Goal: Task Accomplishment & Management: Complete application form

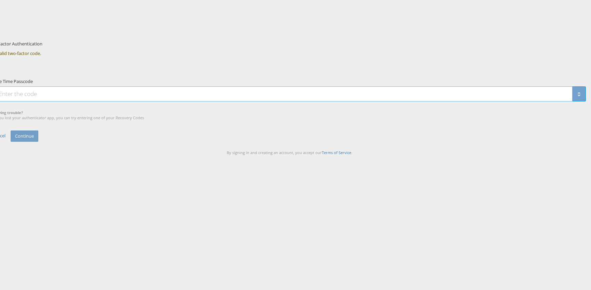
click at [261, 102] on input "One Time Passcode" at bounding box center [282, 94] width 579 height 15
type input "084146"
click at [38, 142] on button "Continue" at bounding box center [25, 136] width 28 height 11
type input "084146"
click at [38, 142] on button "Continue" at bounding box center [25, 136] width 28 height 11
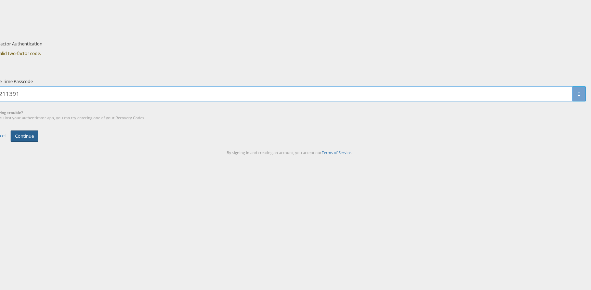
type input "211391"
click at [38, 142] on button "Continue" at bounding box center [25, 136] width 28 height 11
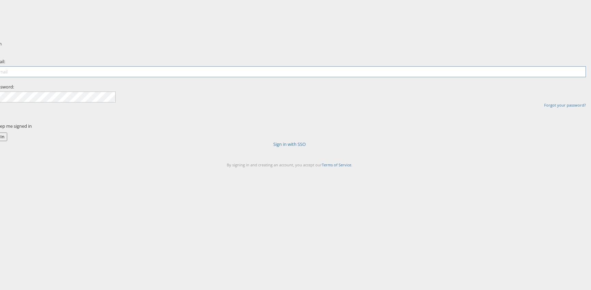
click at [255, 77] on input "email" at bounding box center [289, 71] width 593 height 11
click at [257, 77] on input "email" at bounding box center [289, 71] width 593 height 11
type input "robert.ryan@kargo.com"
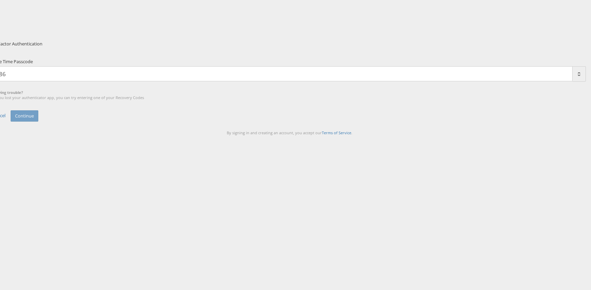
type input "8"
type input "399072"
click at [38, 122] on button "Continue" at bounding box center [25, 115] width 28 height 11
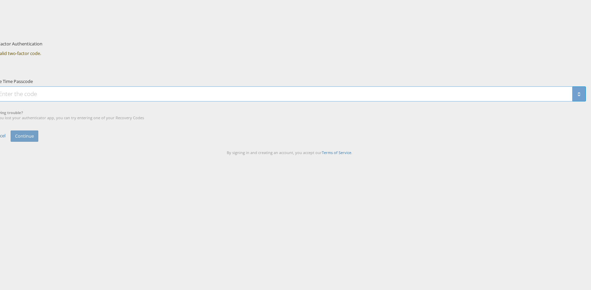
click at [278, 102] on input "One Time Passcode" at bounding box center [282, 94] width 579 height 15
type input "062582"
click at [38, 142] on button "Continue" at bounding box center [25, 136] width 28 height 11
paste input "861474"
type input "861474"
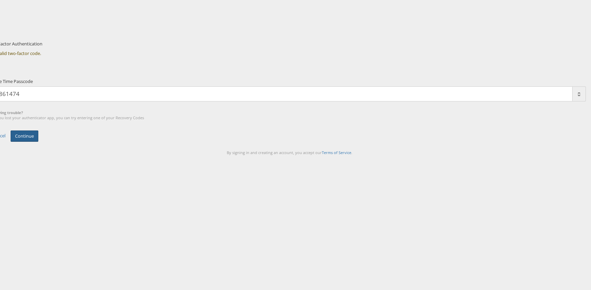
click at [38, 142] on button "Continue" at bounding box center [25, 136] width 28 height 11
paste input "431649"
type input "431649"
click at [38, 142] on button "Continue" at bounding box center [25, 136] width 28 height 11
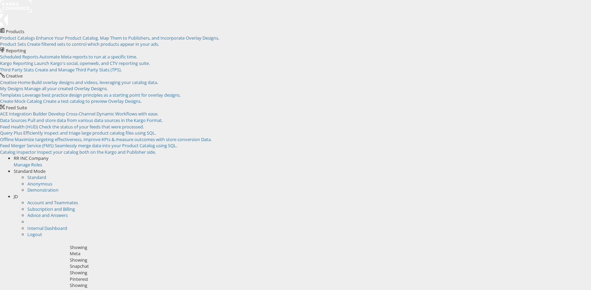
click at [582, 194] on li "JD Account and Teammates Subscription and Billing Advice and Answers Internal D…" at bounding box center [302, 216] width 577 height 44
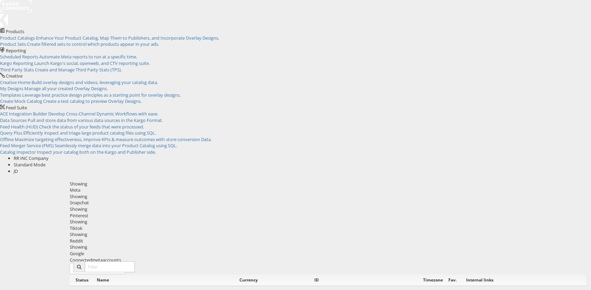
click at [18, 168] on span "JD" at bounding box center [16, 171] width 4 height 6
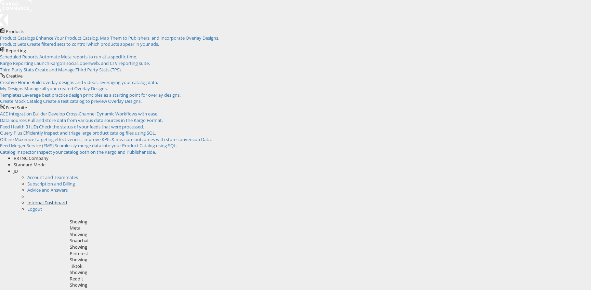
click at [67, 200] on link "Internal Dashboard" at bounding box center [47, 203] width 40 height 6
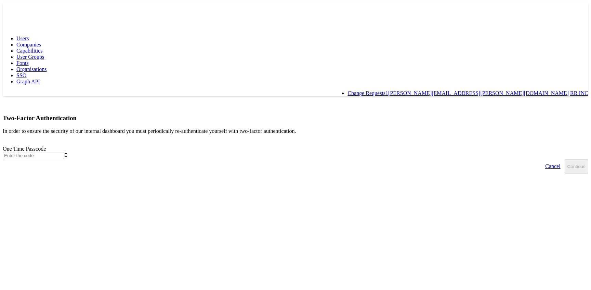
click at [63, 152] on input "text" at bounding box center [33, 155] width 61 height 7
type input "139649"
click at [565, 159] on button "Continue" at bounding box center [577, 166] width 24 height 14
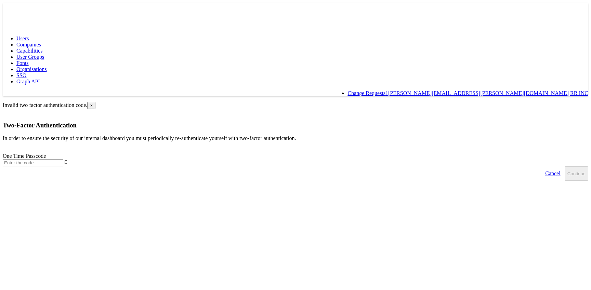
click at [63, 159] on input "text" at bounding box center [33, 162] width 61 height 7
type input "418755"
click at [383, 152] on div "Invalid two factor authentication code. × Two-Factor Authentication In order to…" at bounding box center [295, 141] width 585 height 79
click at [565, 167] on button "Continue" at bounding box center [577, 174] width 24 height 14
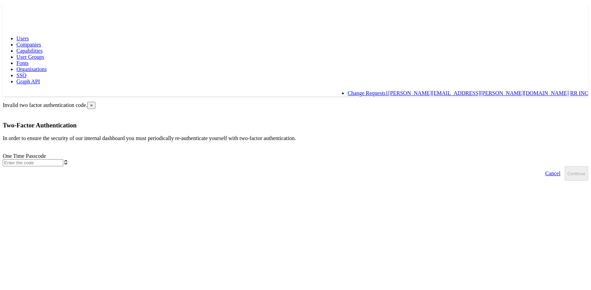
click at [63, 159] on input "text" at bounding box center [33, 162] width 61 height 7
type input "729619"
click at [565, 167] on button "Continue" at bounding box center [577, 174] width 24 height 14
click at [63, 159] on input "text" at bounding box center [33, 162] width 61 height 7
type input "871666"
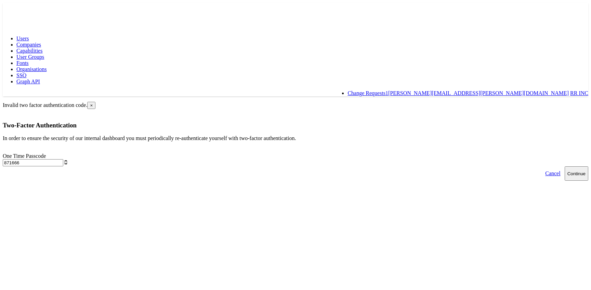
click at [565, 167] on button "Continue" at bounding box center [577, 174] width 24 height 14
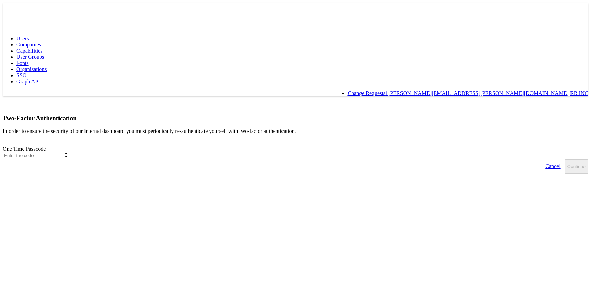
click at [63, 152] on input "text" at bounding box center [33, 155] width 61 height 7
type input "764450"
click at [565, 159] on button "Continue" at bounding box center [577, 166] width 24 height 14
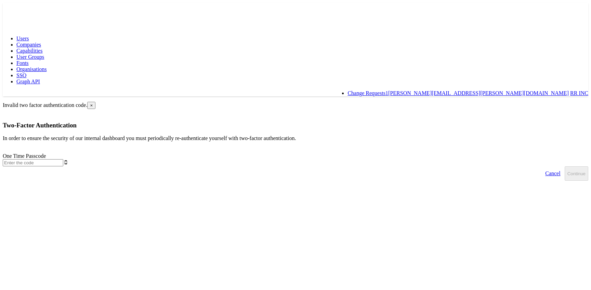
paste input "423433"
type input "423433"
click at [565, 167] on button "Continue" at bounding box center [577, 174] width 24 height 14
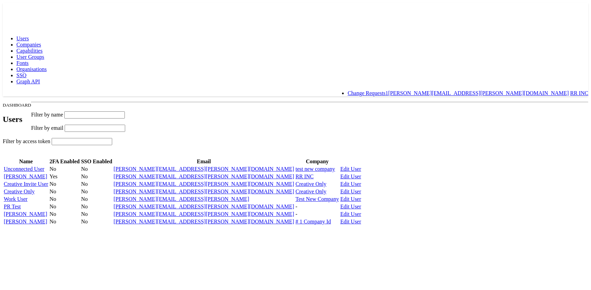
click at [42, 48] on span "Capabilities" at bounding box center [29, 51] width 26 height 6
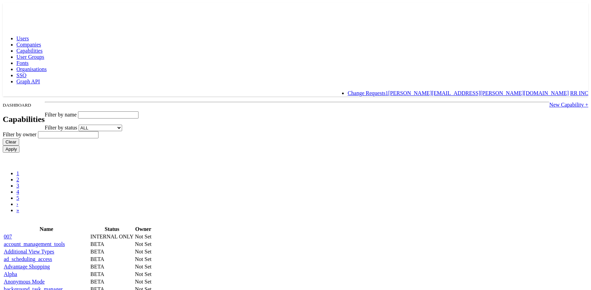
click at [138, 111] on input "text" at bounding box center [108, 114] width 61 height 7
paste input "access_monitor_alerter"
drag, startPoint x: 200, startPoint y: 87, endPoint x: 133, endPoint y: 83, distance: 67.5
click at [132, 111] on div "Filter by name access_monitor_alerter" at bounding box center [295, 114] width 585 height 7
type input "access_monitor_alerter"
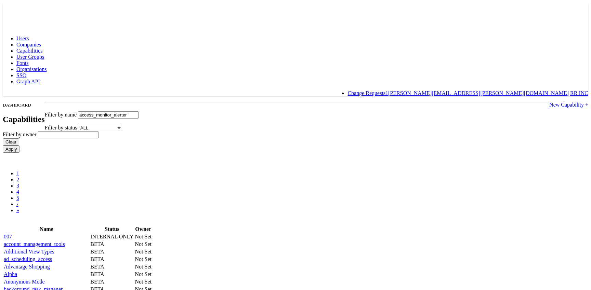
click at [549, 102] on link "New Capability +" at bounding box center [568, 105] width 39 height 6
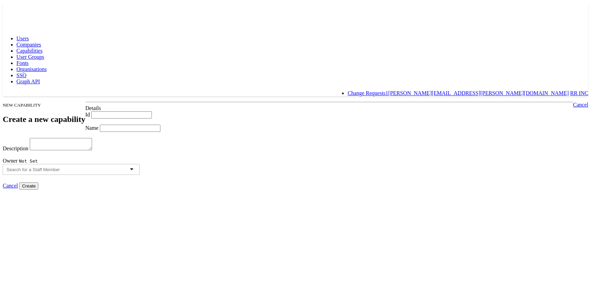
click at [149, 111] on input "Id" at bounding box center [121, 114] width 61 height 7
paste input "access_monitor_alerter"
type input "access_monitor_alerter"
click at [149, 132] on input "Name" at bounding box center [130, 128] width 61 height 7
paste input "access_monitor_alerter"
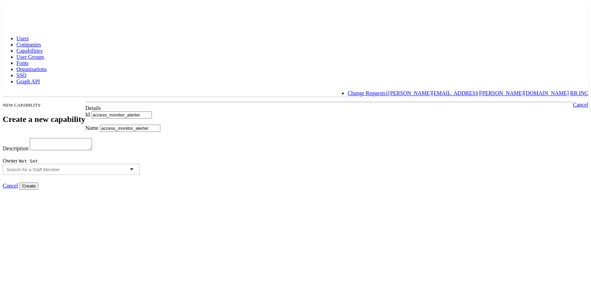
type input "access_monitor_alerter"
click at [92, 150] on textarea "Description" at bounding box center [61, 144] width 62 height 12
paste textarea "access_monitor_alerter"
type textarea "access_monitor_alerter"
click at [140, 175] on div at bounding box center [71, 169] width 137 height 11
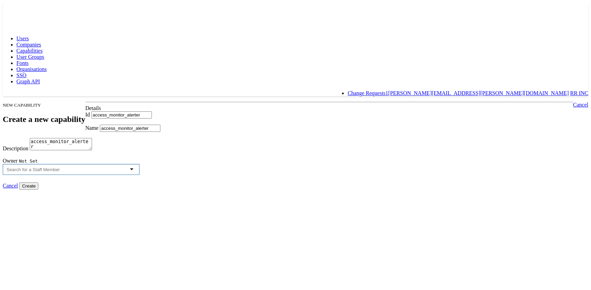
click at [140, 175] on div at bounding box center [71, 169] width 137 height 11
click at [38, 190] on input "Create" at bounding box center [28, 186] width 19 height 7
type input "Creating..."
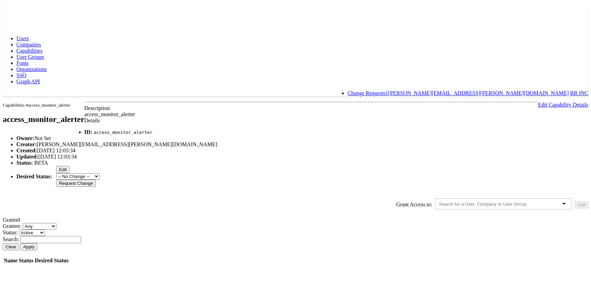
scroll to position [50, 0]
click at [439, 202] on input "text" at bounding box center [489, 204] width 100 height 5
type input "ro"
click at [574, 201] on button "Add" at bounding box center [581, 204] width 14 height 7
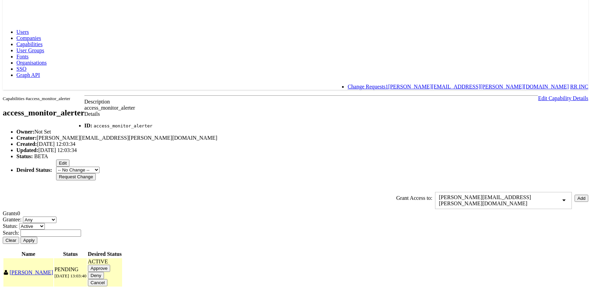
scroll to position [69, 0]
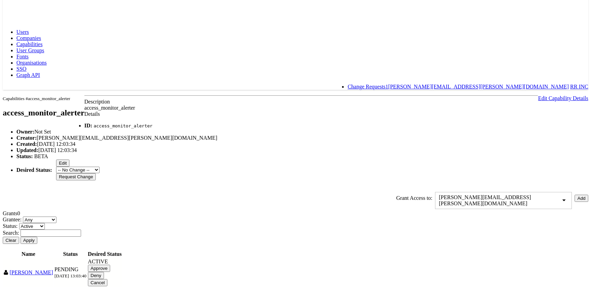
click at [110, 265] on input "Approve" at bounding box center [99, 268] width 23 height 7
